Goal: Communication & Community: Participate in discussion

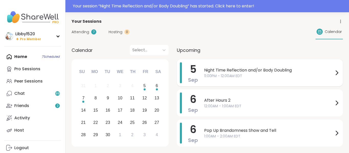
click at [221, 75] on span "11:00PM - 12:00AM EDT" at bounding box center [269, 75] width 130 height 5
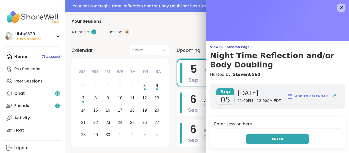
click at [289, 142] on button "Enter" at bounding box center [277, 139] width 63 height 11
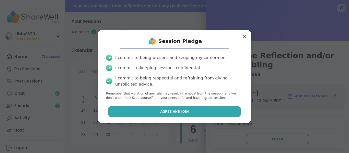
click at [158, 109] on button "Agree and Join" at bounding box center [174, 111] width 133 height 11
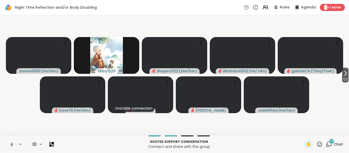
click at [39, 145] on icon at bounding box center [41, 144] width 4 height 4
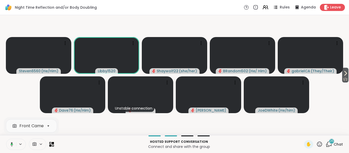
click at [40, 145] on icon at bounding box center [41, 144] width 4 height 4
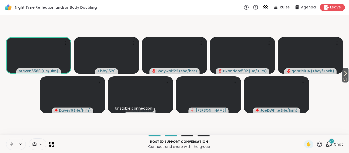
click at [10, 144] on icon at bounding box center [11, 144] width 5 height 5
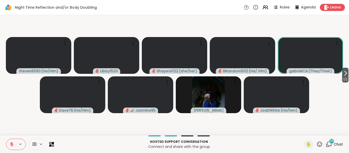
click at [320, 144] on icon at bounding box center [320, 144] width 6 height 6
click at [305, 132] on span "❤️" at bounding box center [304, 131] width 5 height 6
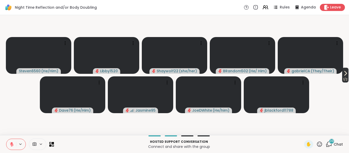
click at [344, 78] on span "1 / 2" at bounding box center [345, 79] width 6 height 6
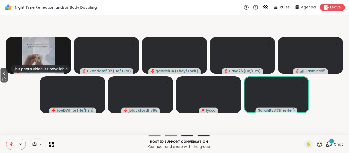
click at [349, 121] on div "2 / 2 This peer’s video is unavailable Shaywolf22 ( she/her ) BRandom502 ( He/ …" at bounding box center [174, 75] width 349 height 120
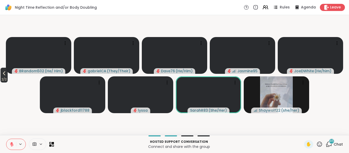
click at [3, 75] on icon at bounding box center [4, 73] width 6 height 6
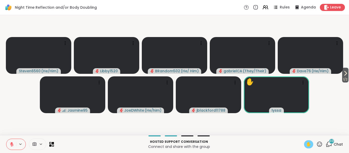
click at [305, 144] on div "✋" at bounding box center [308, 144] width 9 height 8
click at [310, 148] on div "✋" at bounding box center [308, 144] width 9 height 8
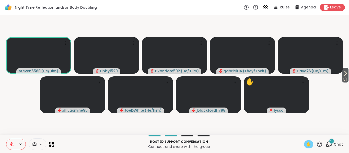
click at [310, 145] on span "✋" at bounding box center [308, 144] width 5 height 6
click at [317, 144] on icon at bounding box center [320, 144] width 6 height 6
click at [307, 143] on span "✋" at bounding box center [308, 144] width 5 height 6
click at [311, 144] on span "✋" at bounding box center [308, 144] width 5 height 6
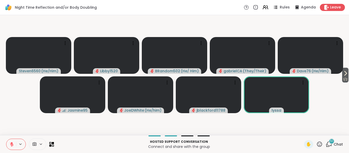
click at [335, 144] on span "Chat" at bounding box center [338, 144] width 9 height 5
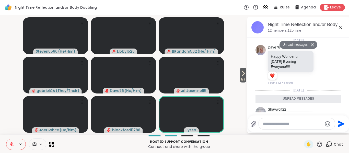
scroll to position [2394, 0]
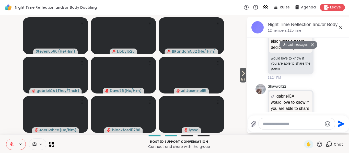
click at [291, 126] on textarea "Type your message" at bounding box center [293, 123] width 60 height 5
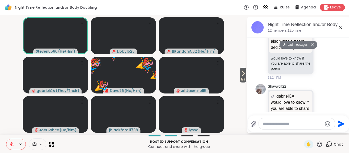
click at [281, 124] on textarea "Type your message" at bounding box center [293, 123] width 60 height 5
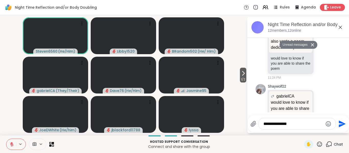
type textarea "**********"
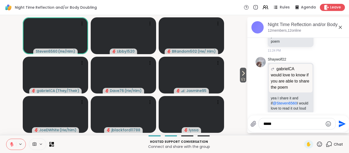
scroll to position [2800, 0]
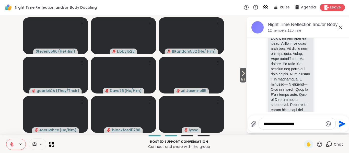
type textarea "**********"
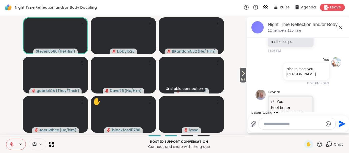
scroll to position [2939, 0]
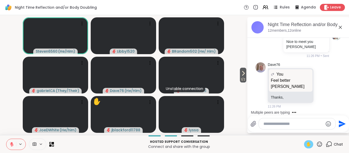
click at [308, 146] on span "✋" at bounding box center [308, 144] width 5 height 6
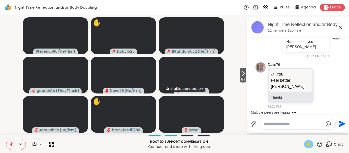
click at [308, 146] on span "✋" at bounding box center [308, 144] width 5 height 6
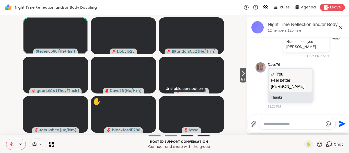
click at [318, 144] on icon at bounding box center [319, 144] width 5 height 5
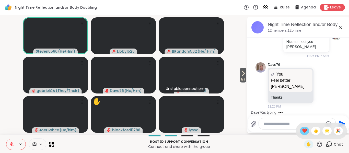
click at [304, 129] on span "❤️" at bounding box center [304, 131] width 5 height 6
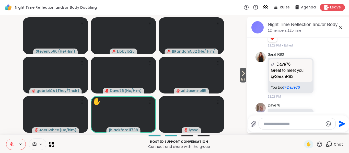
scroll to position [3126, 0]
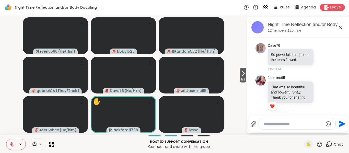
click at [322, 145] on icon at bounding box center [322, 147] width 5 height 5
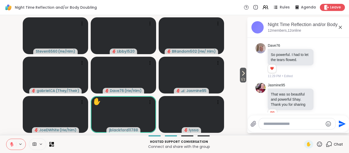
scroll to position [3133, 0]
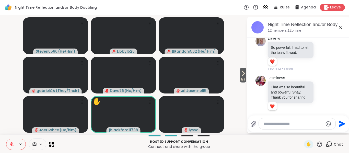
click at [284, 138] on div "Select Reaction: Heart" at bounding box center [282, 140] width 5 height 5
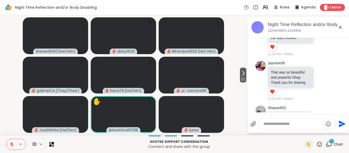
scroll to position [3191, 0]
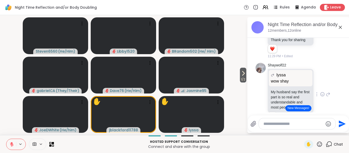
click at [275, 122] on textarea "Type your message" at bounding box center [294, 123] width 60 height 5
type textarea "**********"
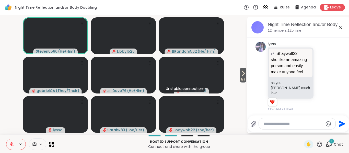
scroll to position [4324, 0]
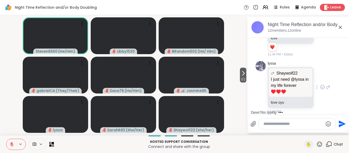
click at [322, 61] on div "lyssa Shaywolf22 I just need @lyssa in my life forever ♥️♥️♥️ I just need @lyss…" at bounding box center [299, 87] width 63 height 53
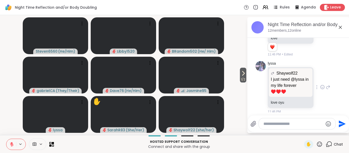
scroll to position [4397, 0]
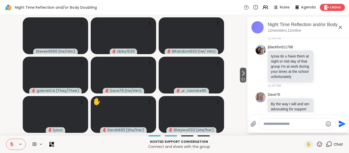
click at [286, 113] on div "[DATE] Dave76 Happy Wonderful [DATE] Evening Everyone!!!! 1 1 11:05 PM • Edited…" at bounding box center [298, 77] width 102 height 78
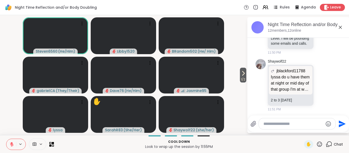
scroll to position [4598, 0]
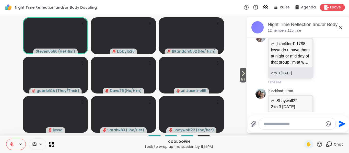
click at [240, 26] on video-player-container "1 / 2 Steven6560 ( He/Him ) Libby1520 BRandom502 ( He/ Him ) gabrielCA ( They/T…" at bounding box center [123, 75] width 241 height 116
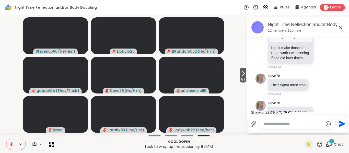
scroll to position [4706, 0]
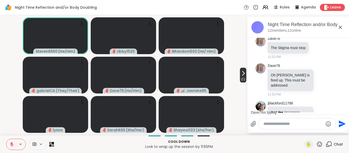
click at [244, 81] on span "1 / 2" at bounding box center [243, 79] width 6 height 6
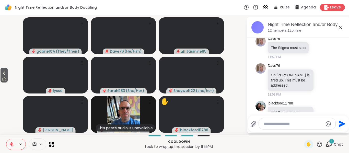
scroll to position [4763, 0]
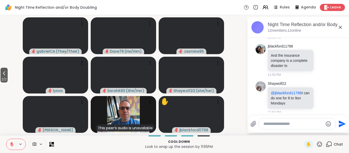
click at [304, 134] on p "And the insurance company is a complete disaster to" at bounding box center [291, 143] width 40 height 18
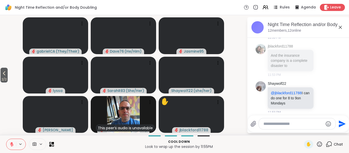
click at [323, 143] on icon at bounding box center [323, 145] width 4 height 4
click at [273, 132] on button "Select Reaction: Thumbs up" at bounding box center [271, 137] width 10 height 10
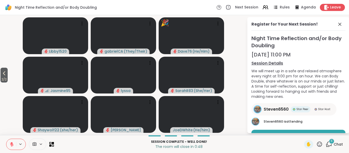
scroll to position [24, 0]
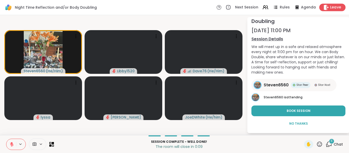
click at [335, 8] on span "Leave" at bounding box center [335, 7] width 11 height 5
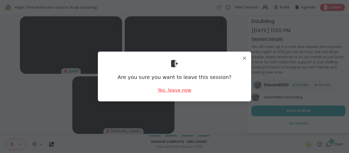
click at [187, 91] on div "Yes, leave now" at bounding box center [175, 90] width 34 height 6
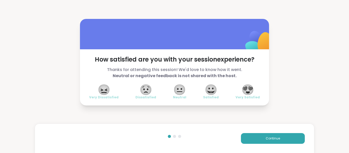
click at [247, 87] on span "😍" at bounding box center [248, 89] width 13 height 9
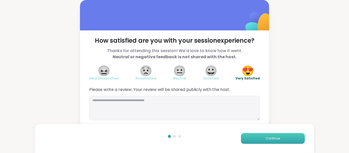
click at [277, 143] on button "Continue" at bounding box center [273, 138] width 64 height 11
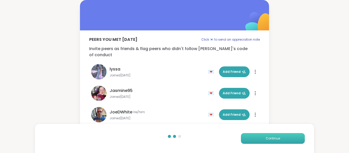
click at [266, 142] on button "Continue" at bounding box center [273, 138] width 64 height 11
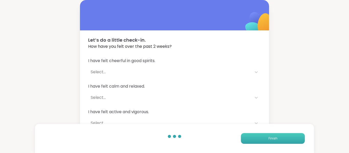
click at [270, 139] on span "Finish" at bounding box center [273, 138] width 9 height 5
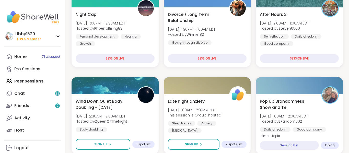
scroll to position [84, 0]
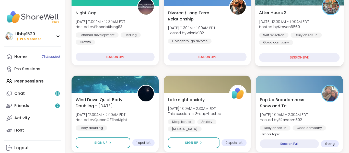
click at [292, 46] on div "After Hours 2 [DATE] 12:00AM - 1:00AM EDT Hosted by Steven6560 Self reflection …" at bounding box center [299, 35] width 89 height 61
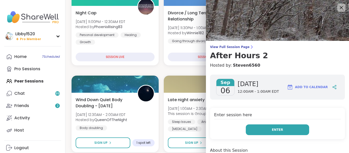
click at [288, 130] on button "Enter" at bounding box center [277, 130] width 63 height 11
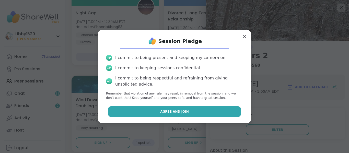
click at [198, 112] on button "Agree and Join" at bounding box center [174, 111] width 133 height 11
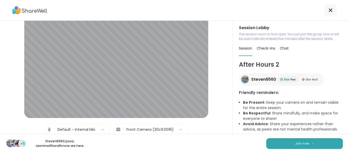
scroll to position [10, 0]
click at [289, 142] on button "Join now" at bounding box center [304, 143] width 77 height 11
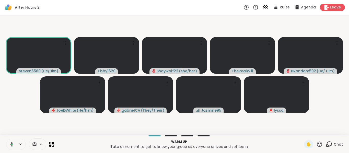
click at [12, 144] on icon at bounding box center [12, 144] width 2 height 1
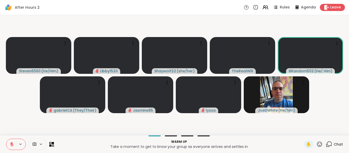
click at [12, 144] on icon at bounding box center [12, 145] width 4 height 4
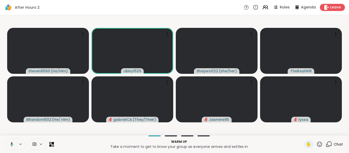
click at [14, 145] on button at bounding box center [11, 144] width 10 height 11
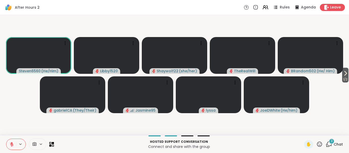
click at [334, 142] on div "3" at bounding box center [332, 142] width 6 height 6
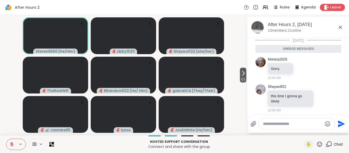
scroll to position [47, 0]
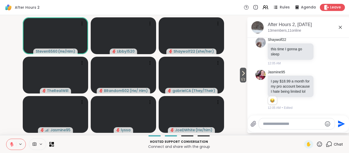
click at [311, 128] on div at bounding box center [297, 123] width 76 height 11
click at [310, 126] on textarea "Type your message" at bounding box center [293, 123] width 60 height 5
type textarea "*"
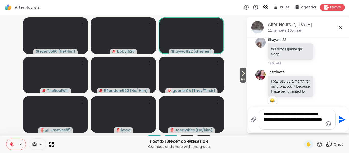
type textarea "**********"
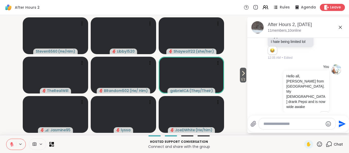
scroll to position [132, 0]
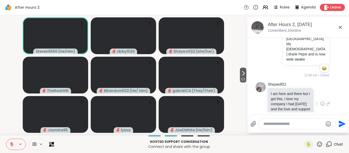
click at [322, 101] on icon at bounding box center [322, 103] width 5 height 5
click at [281, 93] on div "Select Reaction: Heart" at bounding box center [282, 95] width 5 height 5
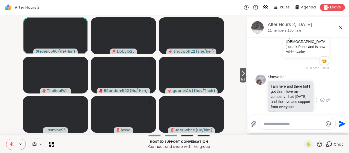
click at [269, 123] on textarea "Type your message" at bounding box center [294, 123] width 60 height 5
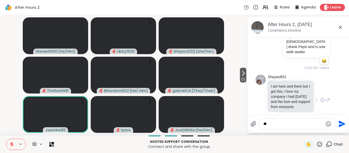
type textarea "*"
type textarea "**********"
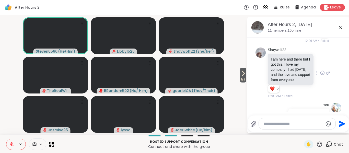
click at [14, 146] on icon at bounding box center [11, 144] width 5 height 5
click at [14, 146] on button at bounding box center [11, 144] width 10 height 11
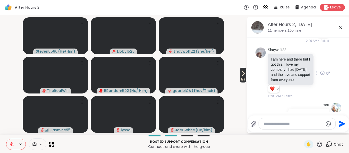
click at [243, 76] on span "1 / 2" at bounding box center [243, 79] width 6 height 6
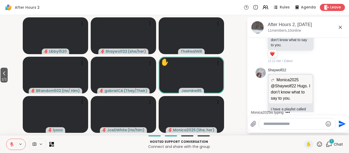
scroll to position [335, 0]
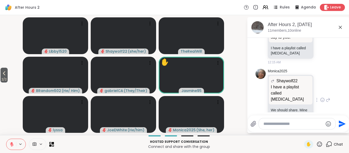
click at [321, 97] on icon at bounding box center [322, 99] width 5 height 5
click at [284, 89] on div "Select Reaction: Heart" at bounding box center [282, 91] width 5 height 5
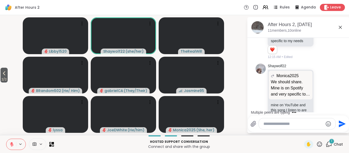
scroll to position [442, 0]
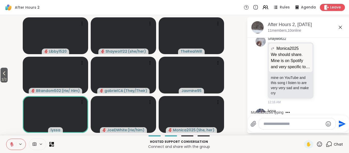
click at [4, 41] on video-player-container "2 / 2 Libby1520 Shaywolf22 ( she/her ) TheRealWill BRandom502 ( He/ Him ) [PERS…" at bounding box center [123, 75] width 241 height 116
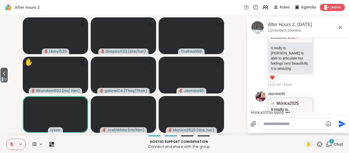
scroll to position [1424, 0]
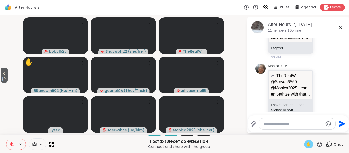
click at [307, 144] on span "✋" at bounding box center [308, 144] width 5 height 6
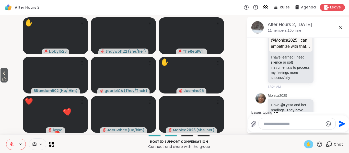
click at [307, 144] on span "✋" at bounding box center [308, 144] width 5 height 6
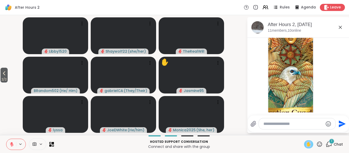
scroll to position [1874, 0]
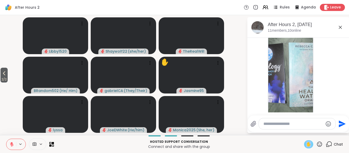
click at [307, 144] on span "✋" at bounding box center [308, 144] width 5 height 6
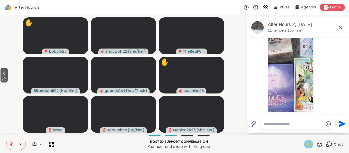
scroll to position [2030, 0]
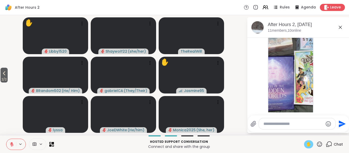
click at [8, 144] on button at bounding box center [11, 144] width 10 height 11
click at [6, 144] on button at bounding box center [11, 144] width 10 height 11
click at [5, 76] on span "2 / 2" at bounding box center [4, 79] width 7 height 6
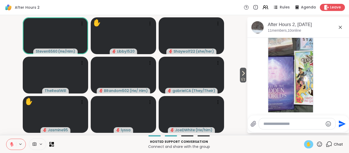
click at [10, 145] on icon at bounding box center [11, 144] width 5 height 5
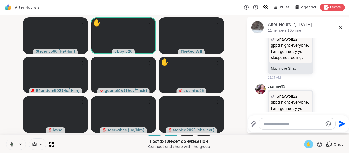
scroll to position [2386, 0]
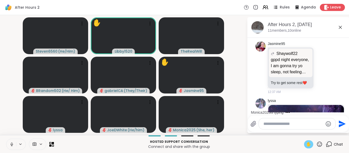
click at [14, 147] on button at bounding box center [11, 144] width 10 height 11
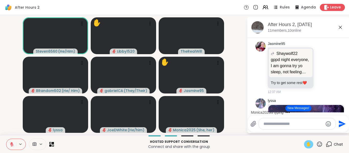
click at [15, 141] on button at bounding box center [11, 144] width 10 height 11
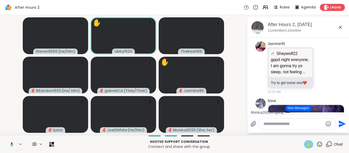
click at [309, 144] on span "✋" at bounding box center [308, 144] width 5 height 6
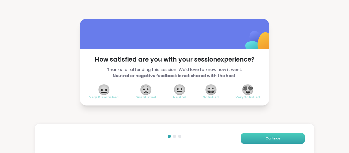
click at [268, 136] on span "Continue" at bounding box center [273, 138] width 14 height 5
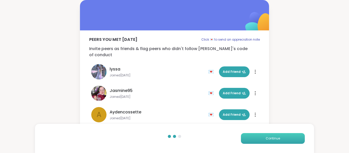
click at [268, 136] on span "Continue" at bounding box center [273, 138] width 14 height 5
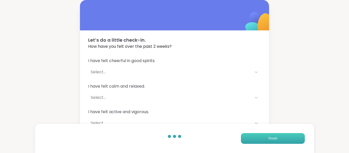
click at [268, 136] on button "Finish" at bounding box center [273, 138] width 64 height 11
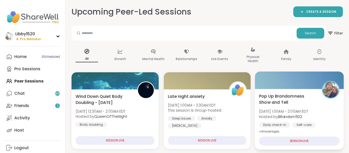
click at [303, 119] on div "Pop Up Brandomness Show and Tell [DATE] 1:00AM - 2:00AM EDT Hosted by BRandom50…" at bounding box center [299, 114] width 81 height 42
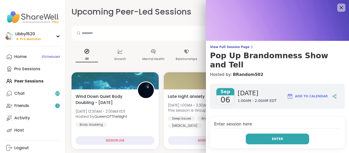
click at [280, 134] on button "Enter" at bounding box center [277, 139] width 63 height 11
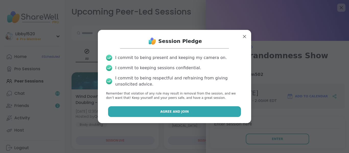
click at [236, 107] on button "Agree and Join" at bounding box center [174, 111] width 133 height 11
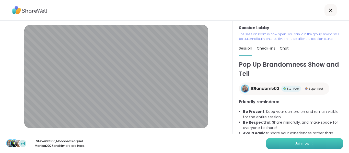
click at [309, 147] on button "Join now" at bounding box center [304, 143] width 77 height 11
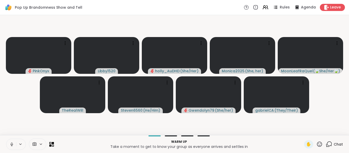
click at [10, 146] on icon at bounding box center [11, 144] width 5 height 5
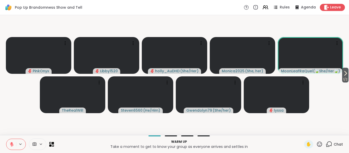
click at [13, 144] on icon at bounding box center [11, 144] width 5 height 5
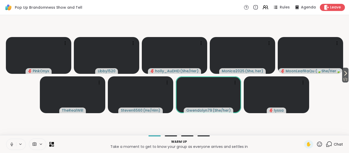
click at [12, 144] on icon at bounding box center [11, 144] width 5 height 5
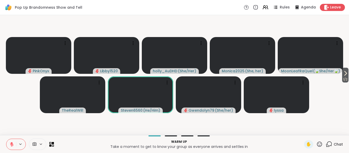
click at [13, 144] on icon at bounding box center [11, 144] width 5 height 5
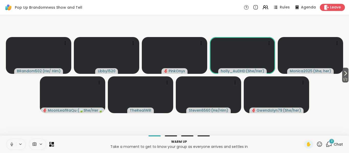
click at [329, 148] on div "3 Chat" at bounding box center [334, 144] width 17 height 8
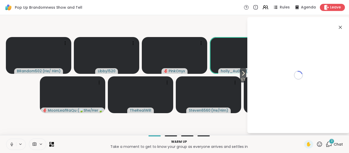
click at [331, 143] on div "3" at bounding box center [332, 142] width 6 height 6
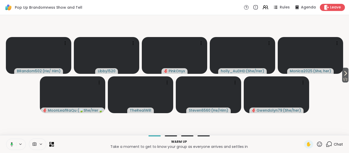
click at [340, 144] on span "Chat" at bounding box center [338, 144] width 9 height 5
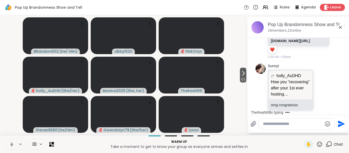
scroll to position [377, 0]
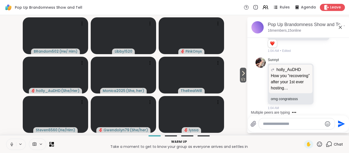
click at [255, 127] on icon at bounding box center [254, 124] width 6 height 6
click at [0, 0] on input "file" at bounding box center [0, 0] width 0 height 0
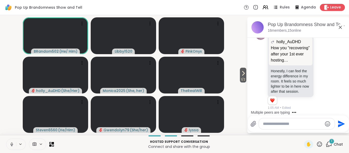
scroll to position [556, 0]
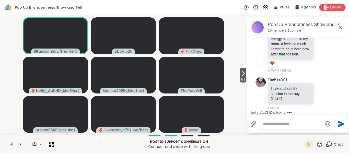
click at [333, 7] on span "Leave" at bounding box center [335, 7] width 11 height 5
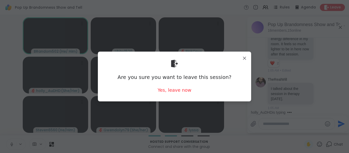
click at [186, 97] on div "Are you sure you want to leave this session? Yes, leave now" at bounding box center [174, 77] width 145 height 42
click at [194, 85] on div "Are you sure you want to leave this session? Yes, leave now" at bounding box center [174, 77] width 145 height 42
click at [189, 91] on div "Yes, leave now" at bounding box center [175, 90] width 34 height 6
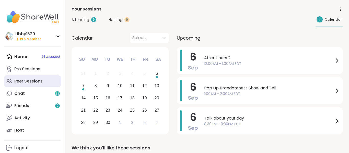
click at [27, 81] on div "Peer Sessions" at bounding box center [28, 81] width 28 height 6
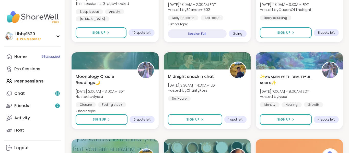
scroll to position [194, 0]
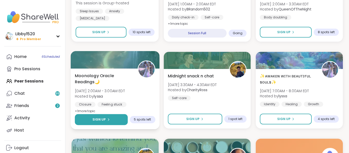
click at [101, 122] on button "Sign Up" at bounding box center [101, 119] width 53 height 11
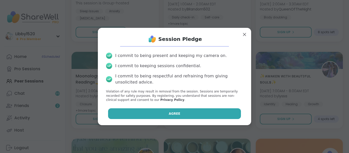
click at [173, 111] on button "Agree" at bounding box center [174, 113] width 133 height 11
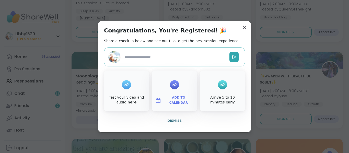
type textarea "*"
